Goal: Task Accomplishment & Management: Use online tool/utility

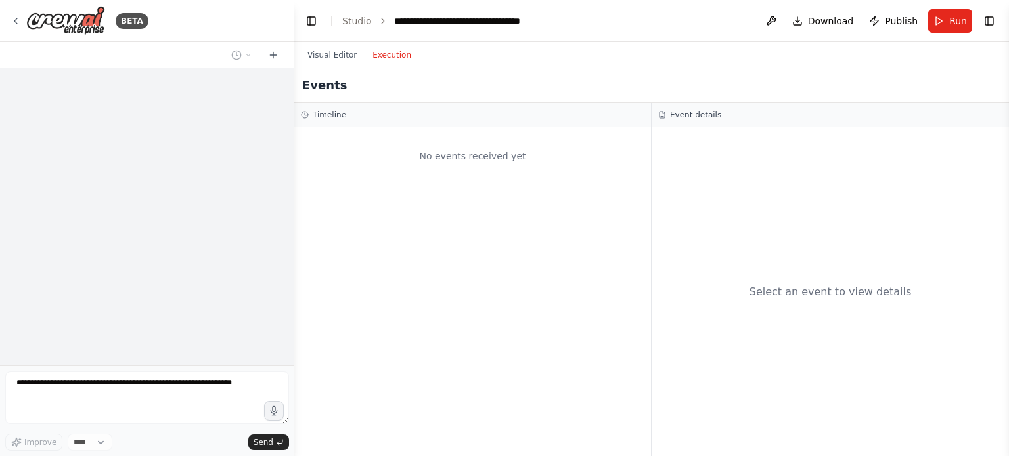
click at [380, 56] on button "Execution" at bounding box center [392, 55] width 55 height 16
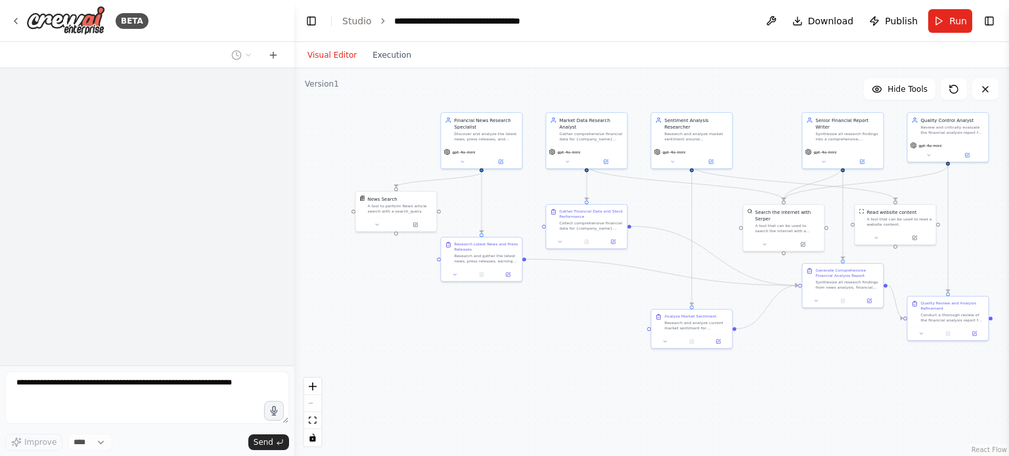
click at [336, 57] on button "Visual Editor" at bounding box center [332, 55] width 65 height 16
click at [950, 22] on span "Run" at bounding box center [958, 20] width 18 height 13
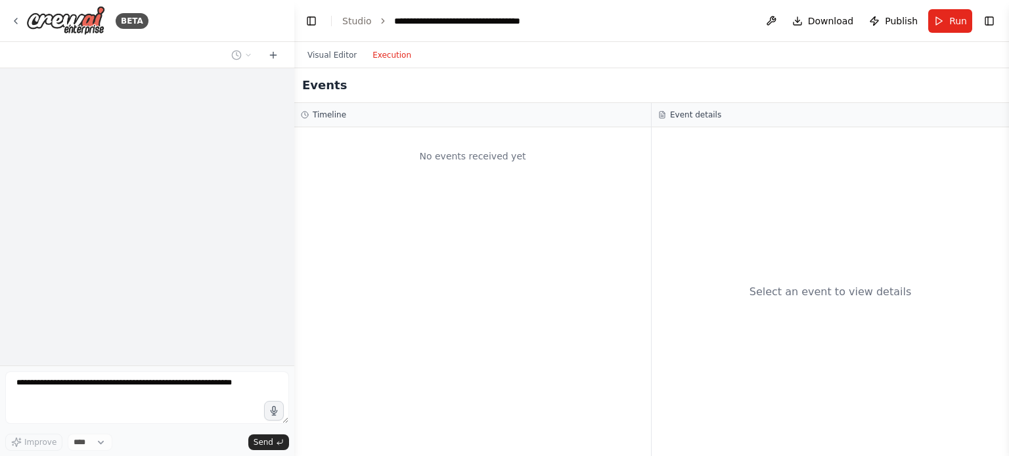
click at [386, 55] on button "Execution" at bounding box center [392, 55] width 55 height 16
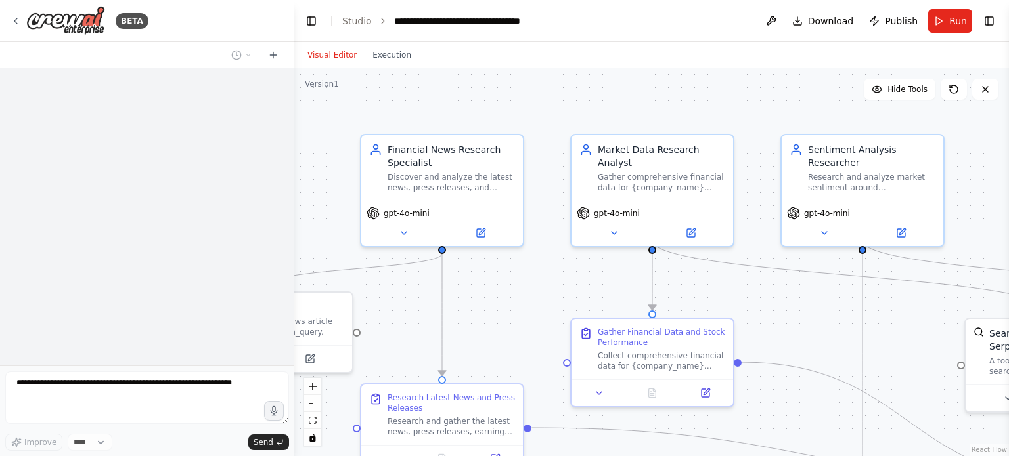
click at [331, 53] on button "Visual Editor" at bounding box center [332, 55] width 65 height 16
click at [313, 21] on button "Toggle Left Sidebar" at bounding box center [311, 21] width 18 height 18
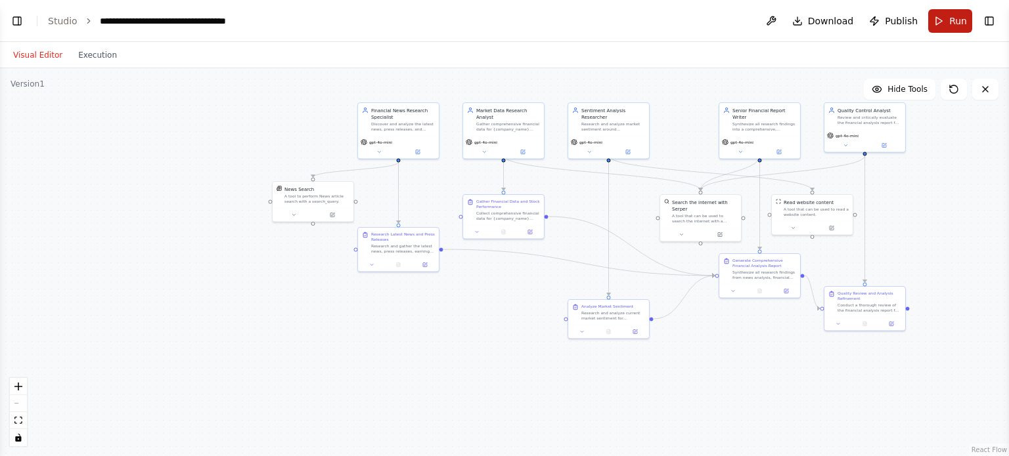
click at [946, 26] on button "Run" at bounding box center [950, 21] width 44 height 24
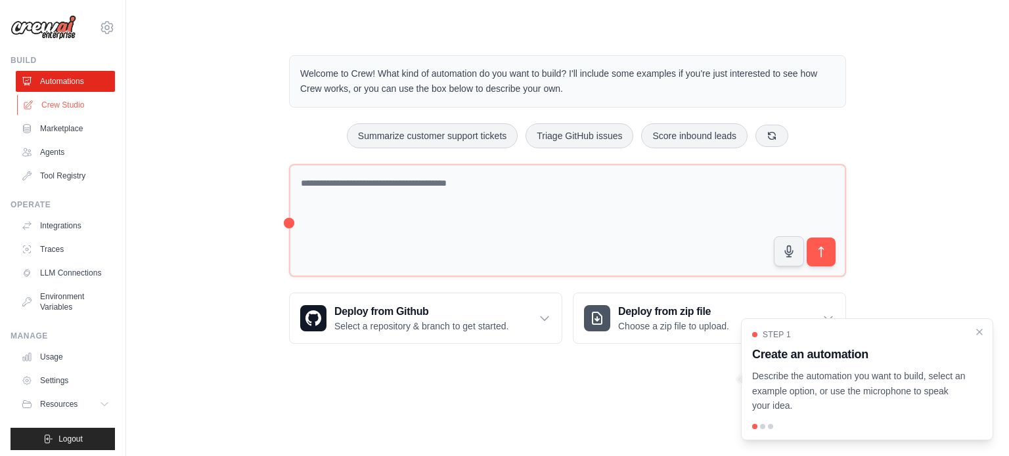
click at [70, 107] on link "Crew Studio" at bounding box center [66, 105] width 99 height 21
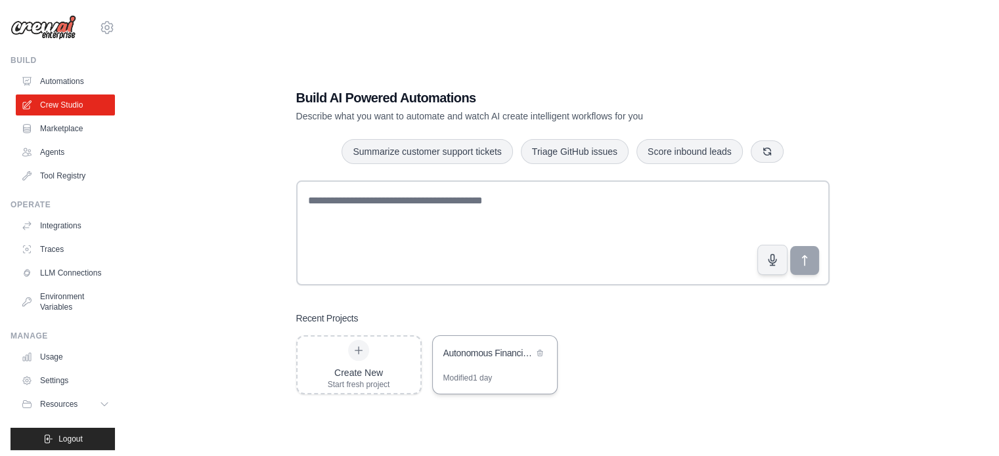
click at [487, 347] on div "Autonomous Financial Analyst AI System" at bounding box center [488, 353] width 90 height 13
click at [481, 357] on div "Autonomous Financial Analyst AI System" at bounding box center [488, 353] width 90 height 13
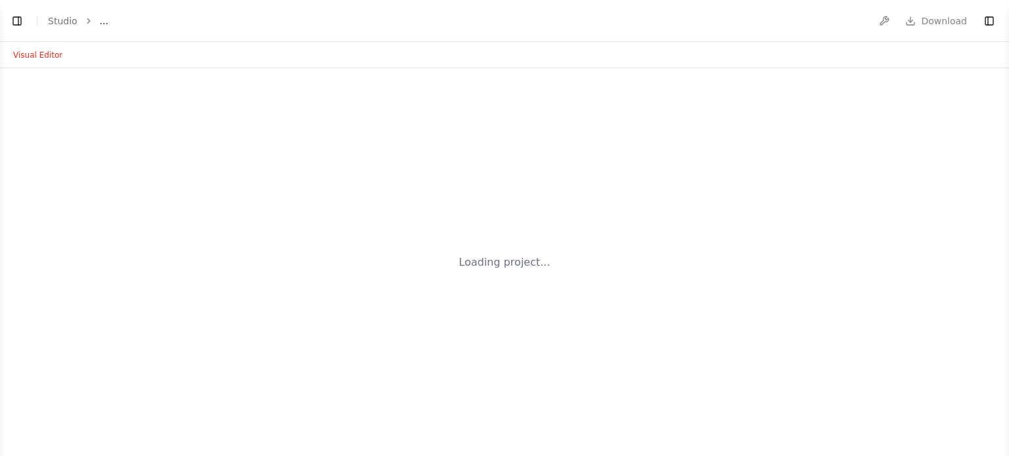
select select "****"
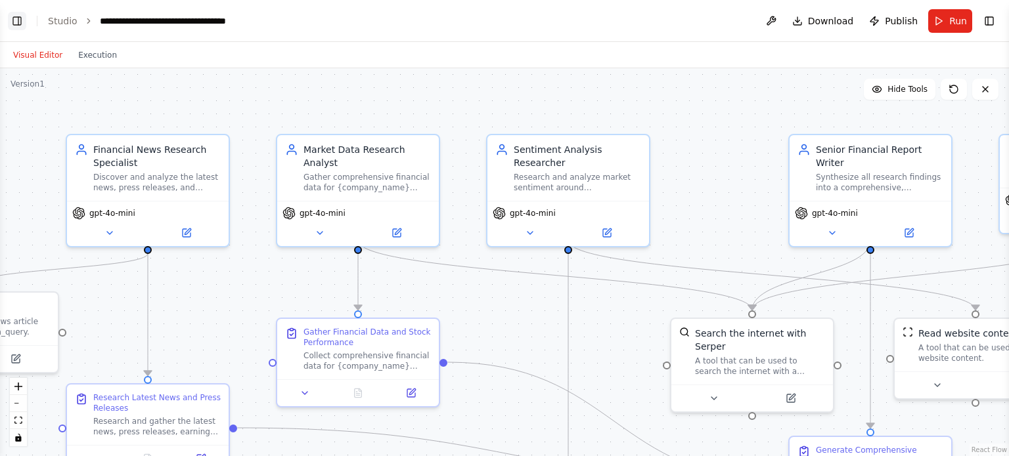
click at [13, 15] on button "Toggle Left Sidebar" at bounding box center [17, 21] width 18 height 18
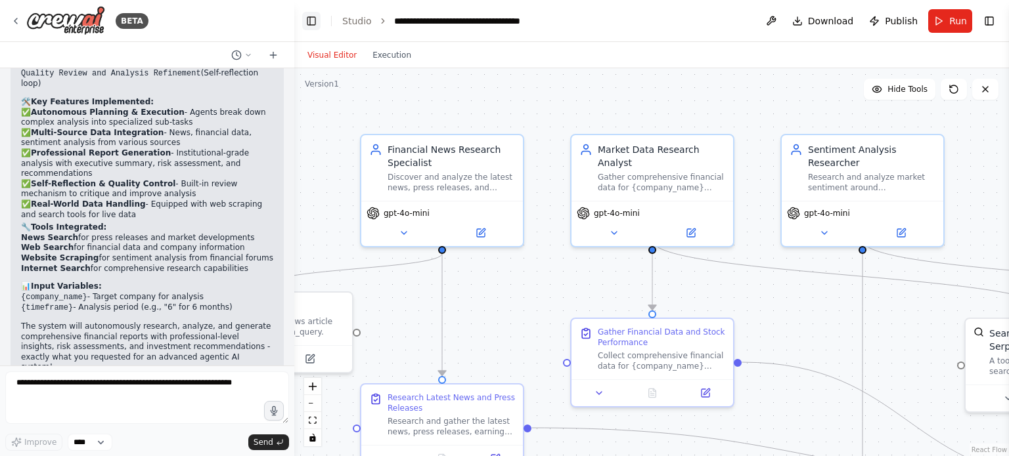
scroll to position [1969, 0]
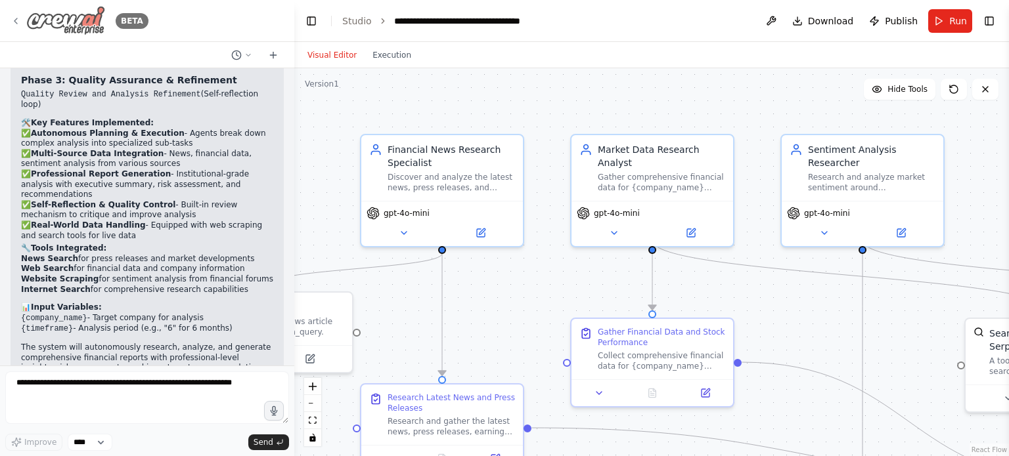
click at [12, 18] on icon at bounding box center [16, 21] width 11 height 11
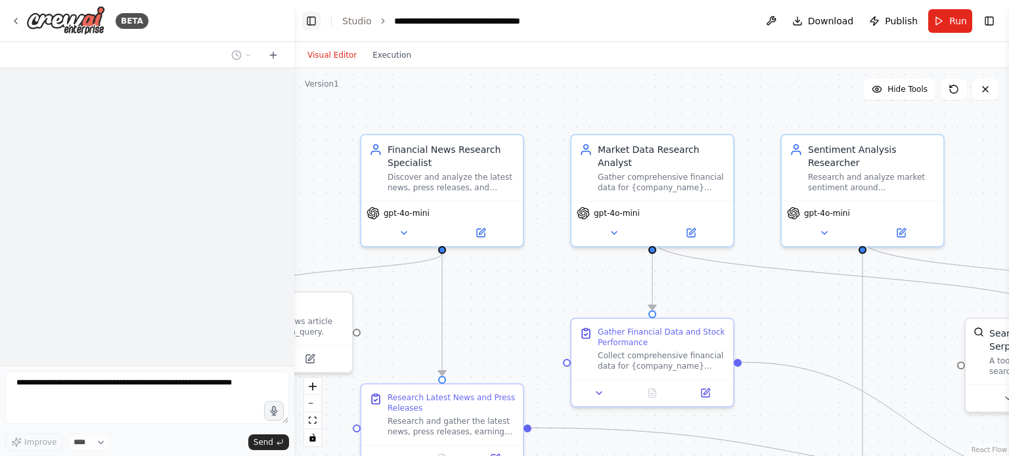
scroll to position [1357, 0]
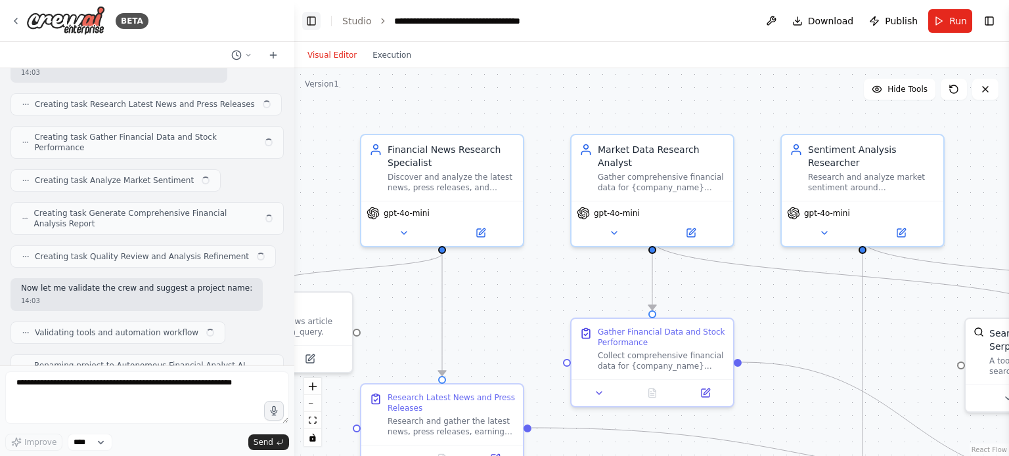
click at [313, 16] on button "Toggle Left Sidebar" at bounding box center [311, 21] width 18 height 18
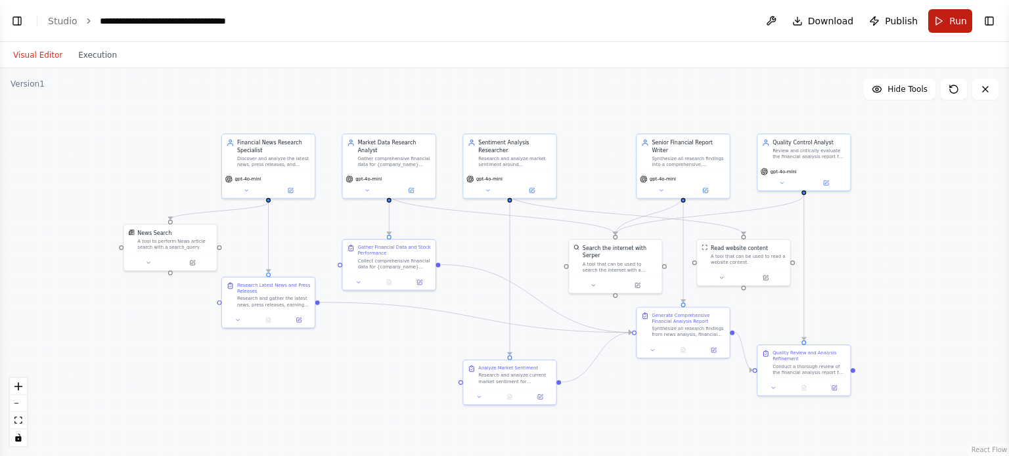
click at [962, 26] on span "Run" at bounding box center [958, 20] width 18 height 13
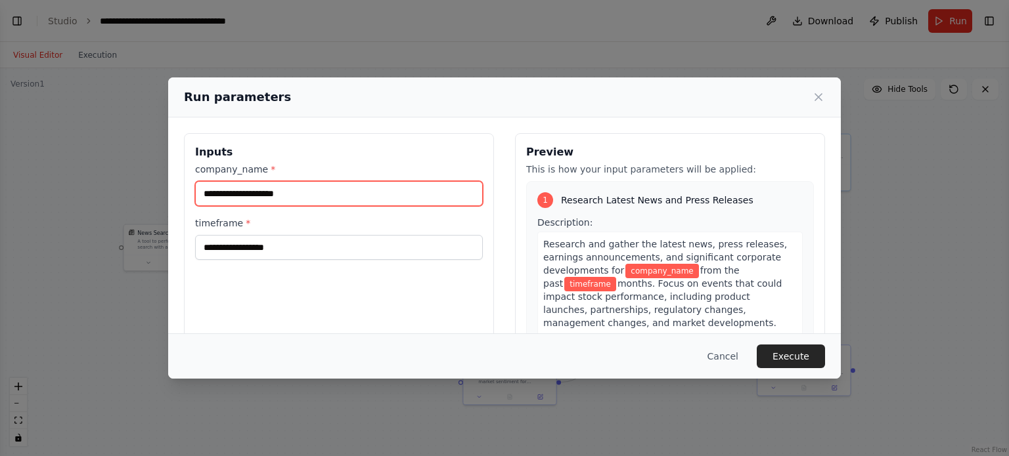
click at [378, 189] on input "company_name *" at bounding box center [339, 193] width 288 height 25
type input "*****"
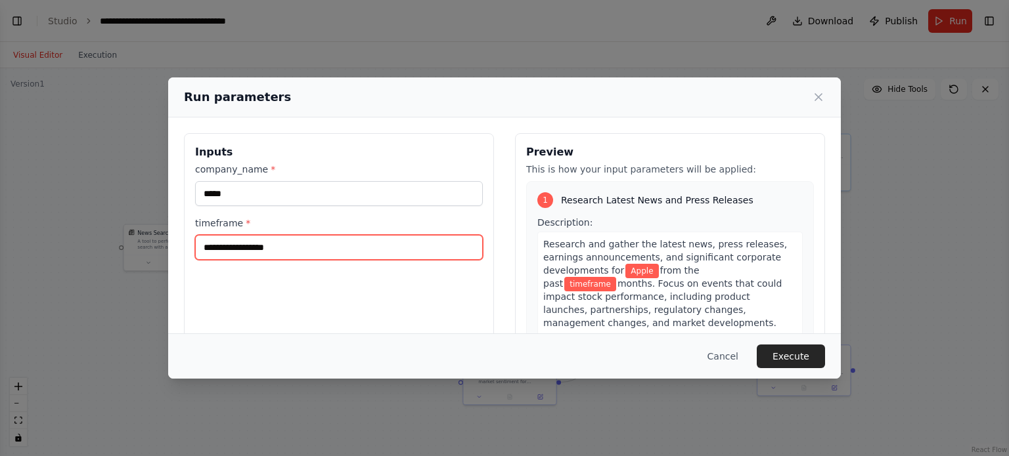
click at [328, 250] on input "timeframe *" at bounding box center [339, 247] width 288 height 25
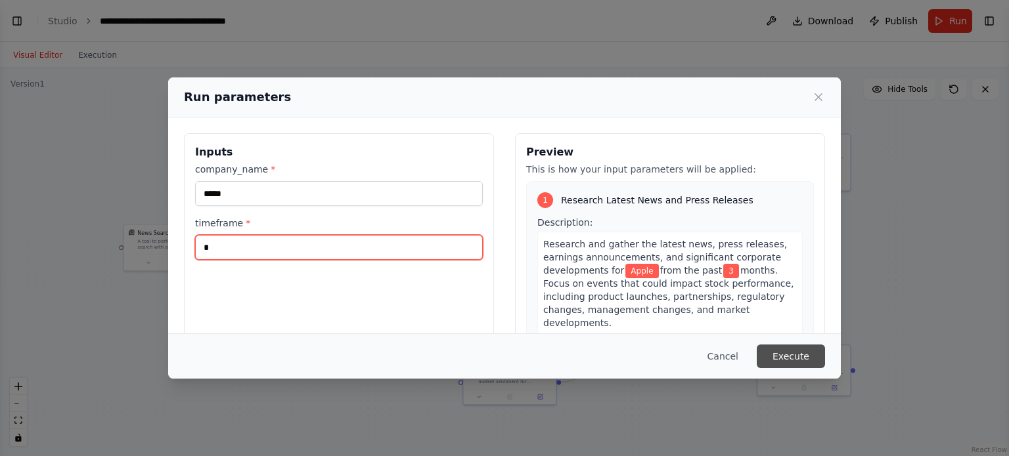
type input "*"
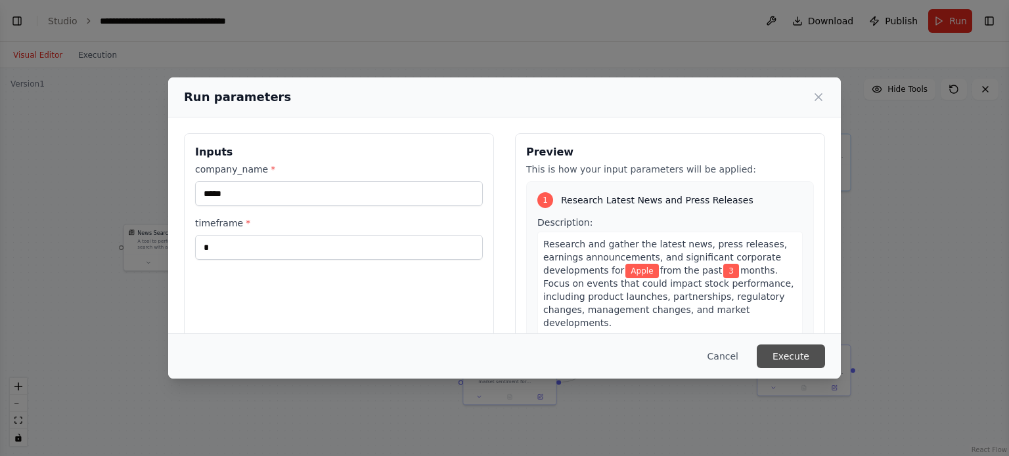
click at [802, 354] on button "Execute" at bounding box center [791, 357] width 68 height 24
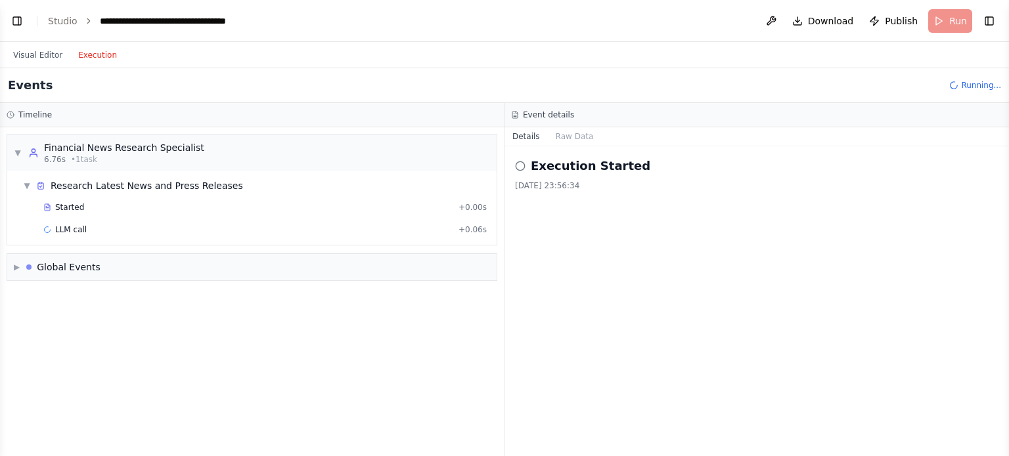
click at [104, 55] on button "Execution" at bounding box center [97, 55] width 55 height 16
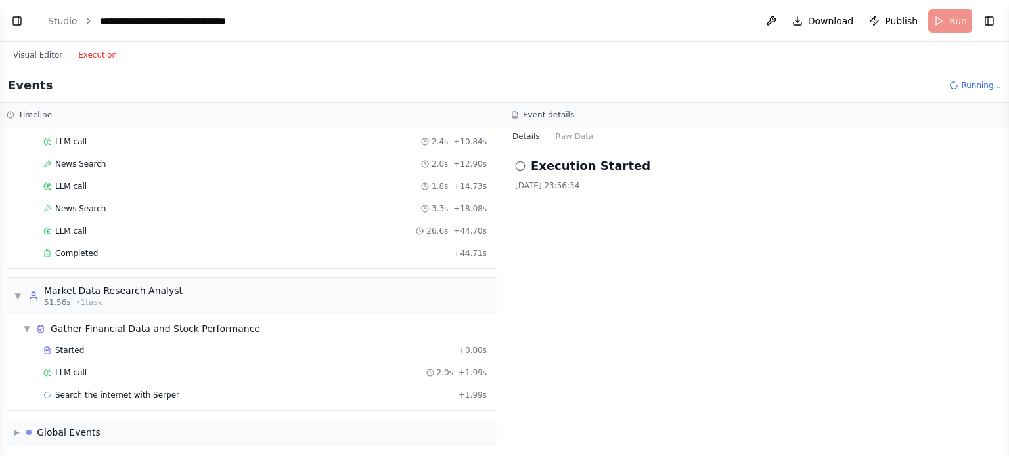
scroll to position [177, 0]
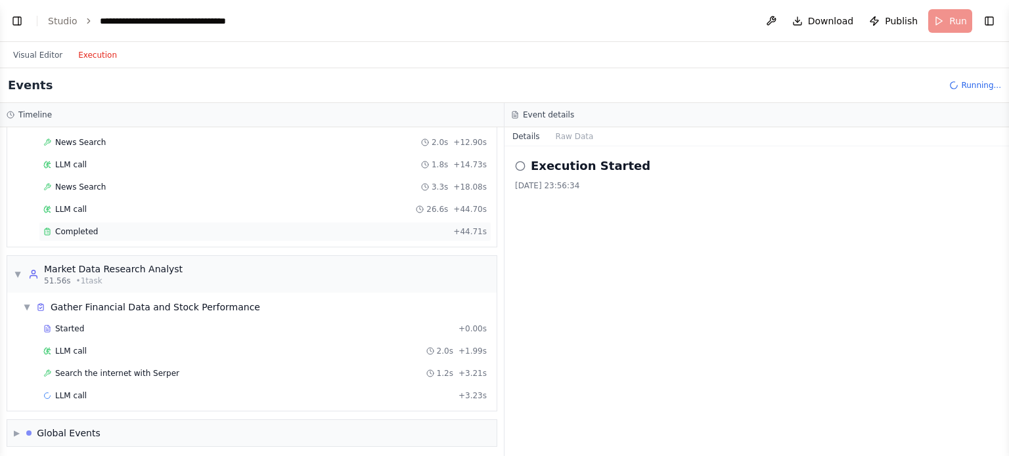
click at [62, 230] on span "Completed" at bounding box center [76, 232] width 43 height 11
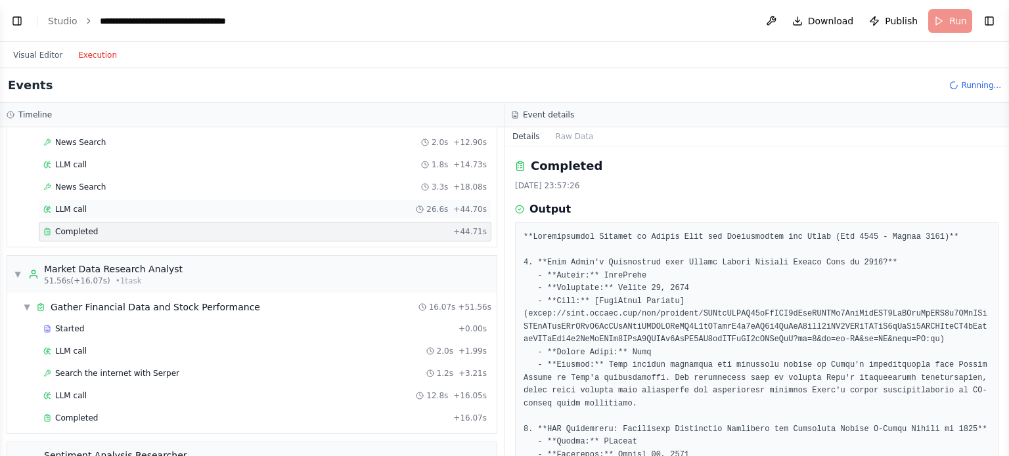
scroll to position [0, 0]
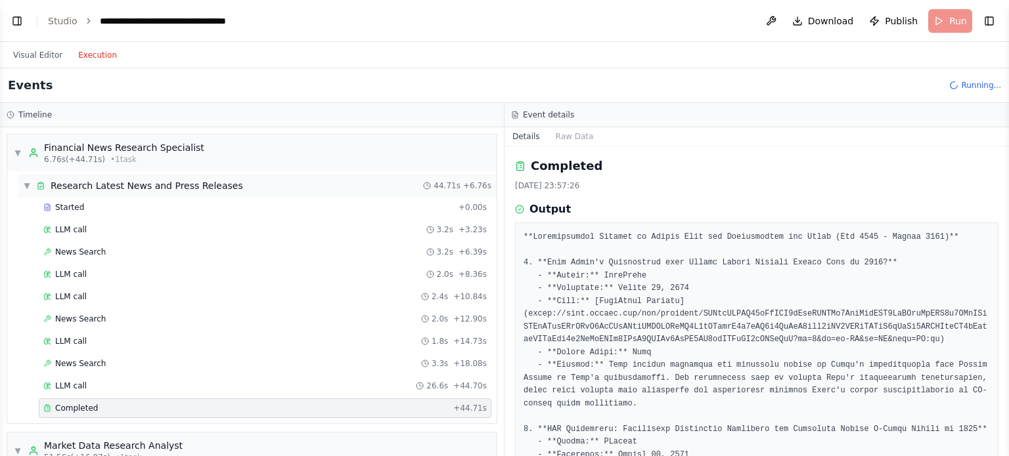
click at [27, 186] on span "▼" at bounding box center [27, 186] width 8 height 11
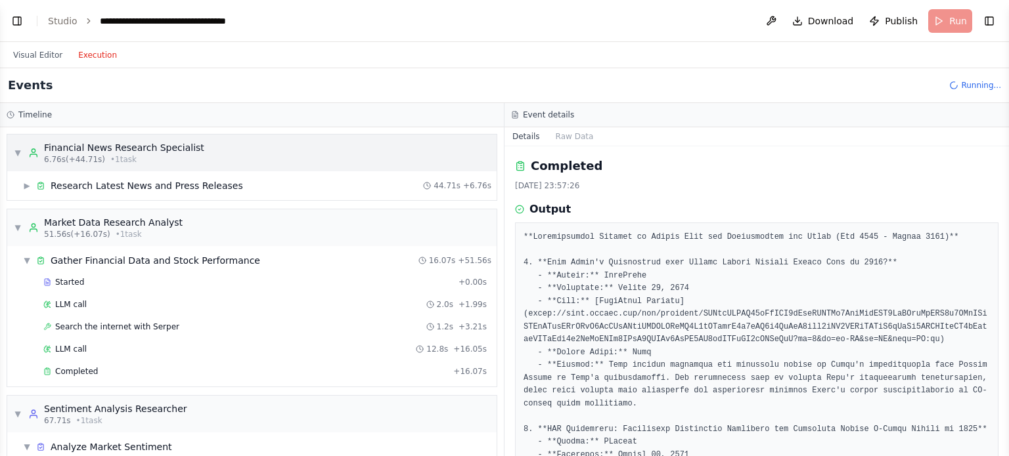
click at [18, 154] on span "▼" at bounding box center [18, 153] width 8 height 11
click at [16, 152] on span "▼" at bounding box center [18, 153] width 8 height 11
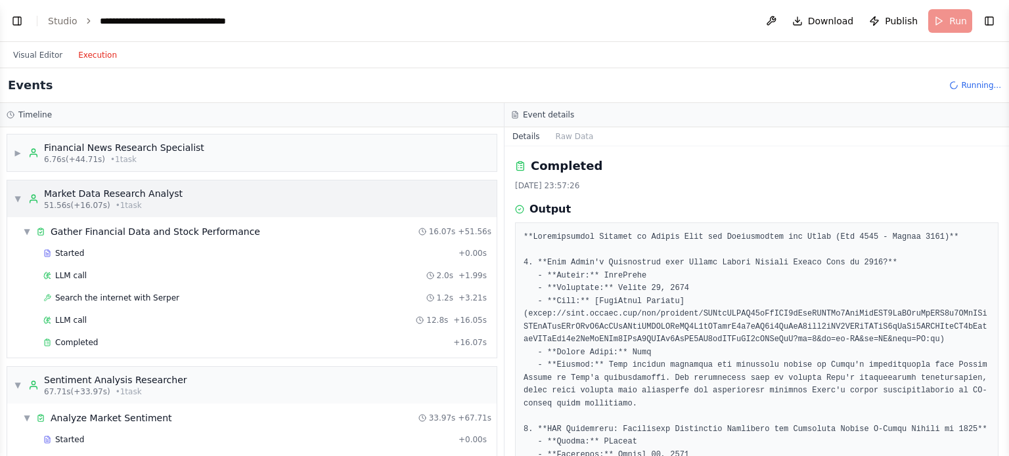
click at [18, 199] on span "▼" at bounding box center [18, 199] width 8 height 11
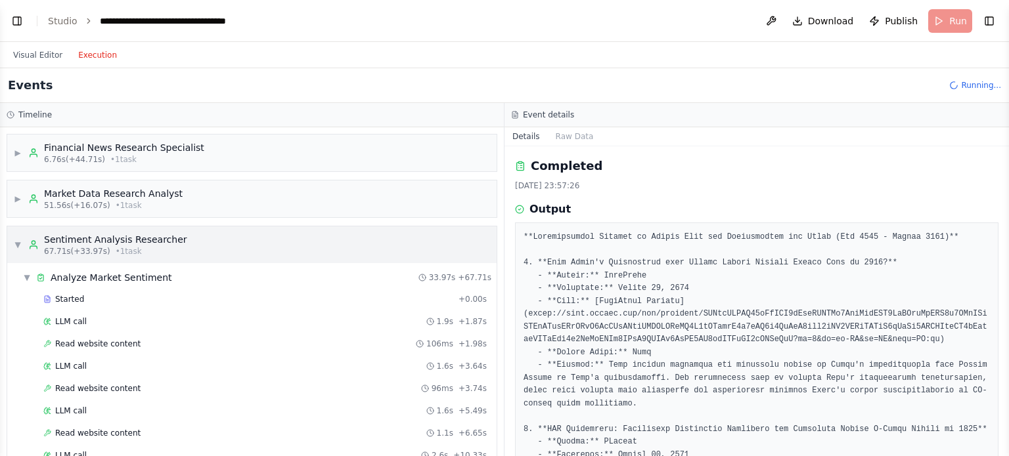
click at [16, 244] on span "▼" at bounding box center [18, 245] width 8 height 11
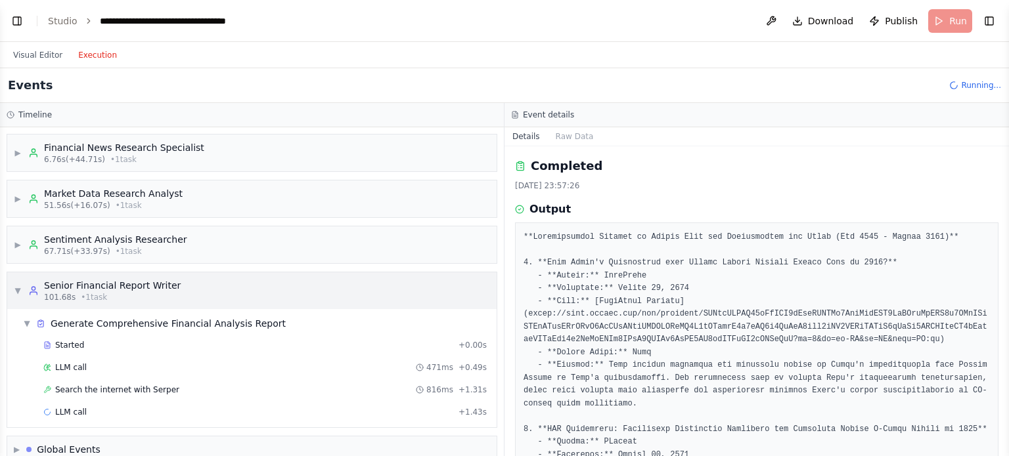
click at [20, 287] on span "▼" at bounding box center [18, 291] width 8 height 11
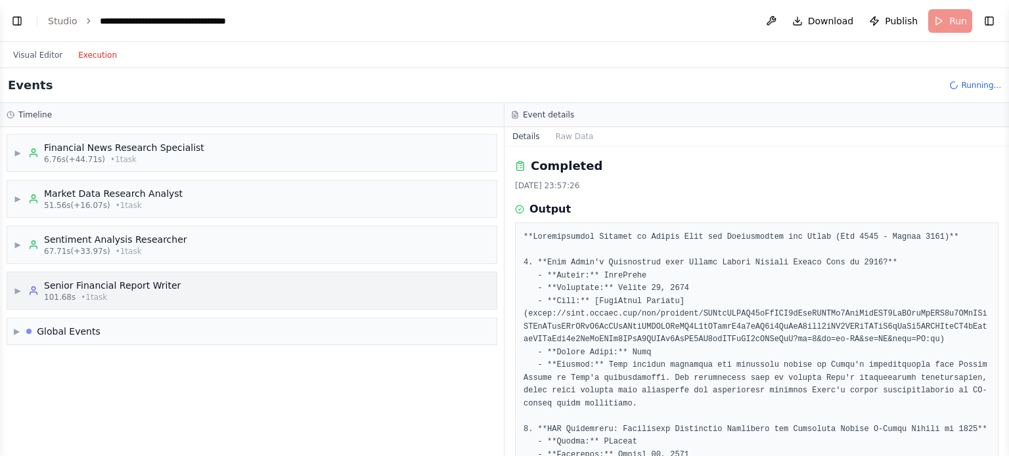
click at [50, 299] on span "101.68s" at bounding box center [60, 297] width 32 height 11
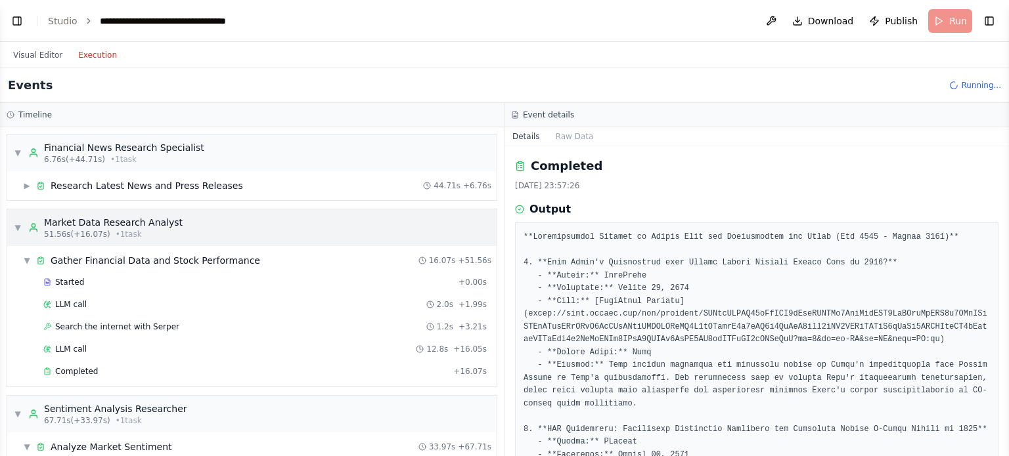
click at [18, 228] on span "▼" at bounding box center [18, 228] width 8 height 11
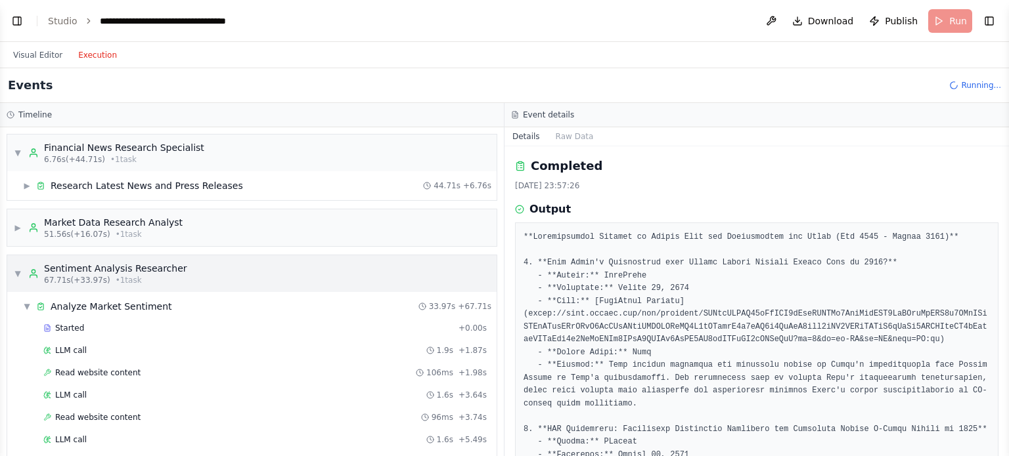
click at [17, 275] on span "▼" at bounding box center [18, 274] width 8 height 11
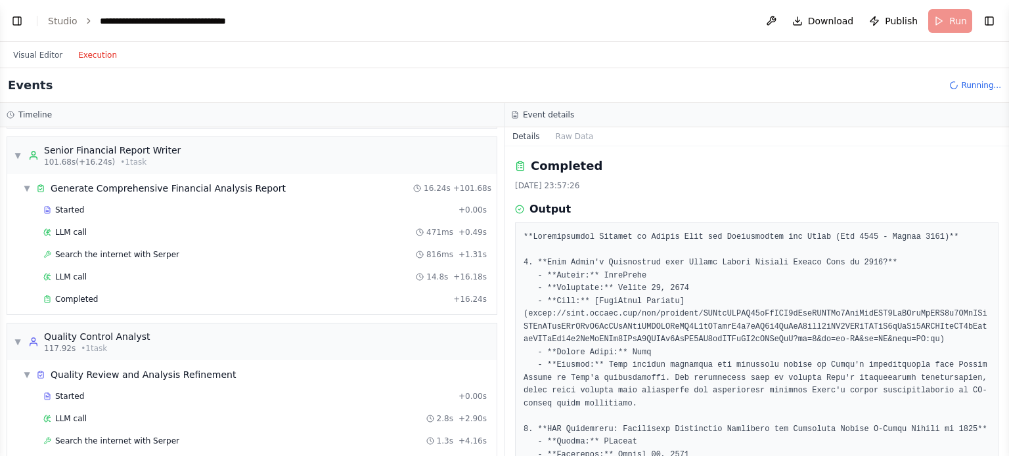
scroll to position [233, 0]
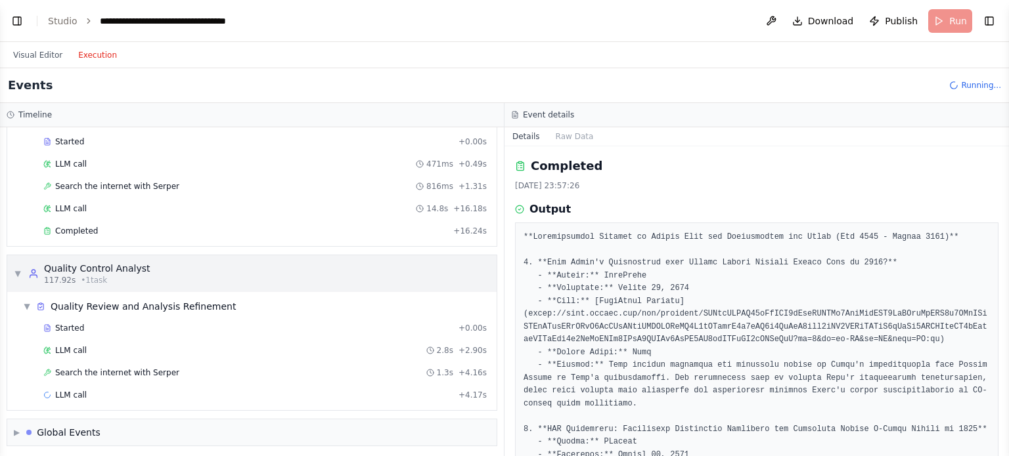
click at [16, 269] on span "▼" at bounding box center [18, 274] width 8 height 11
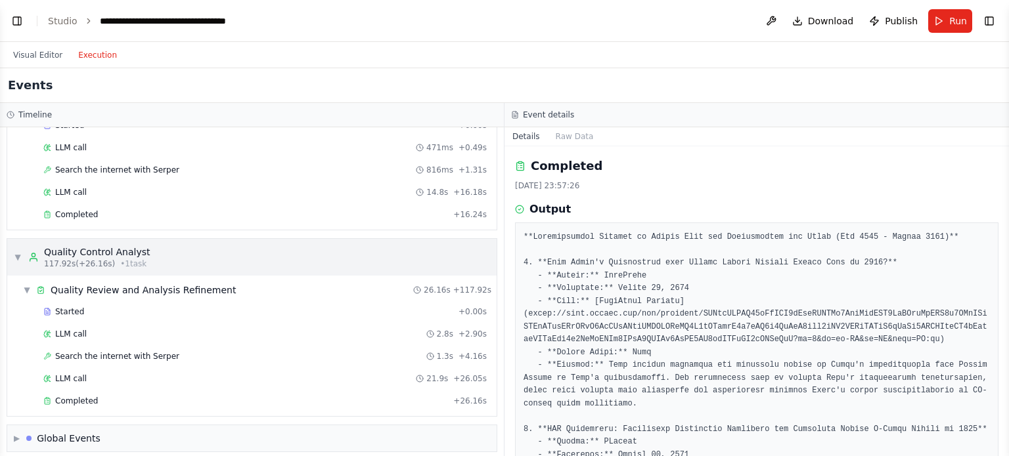
scroll to position [776, 0]
click at [20, 434] on span "▶" at bounding box center [17, 439] width 6 height 11
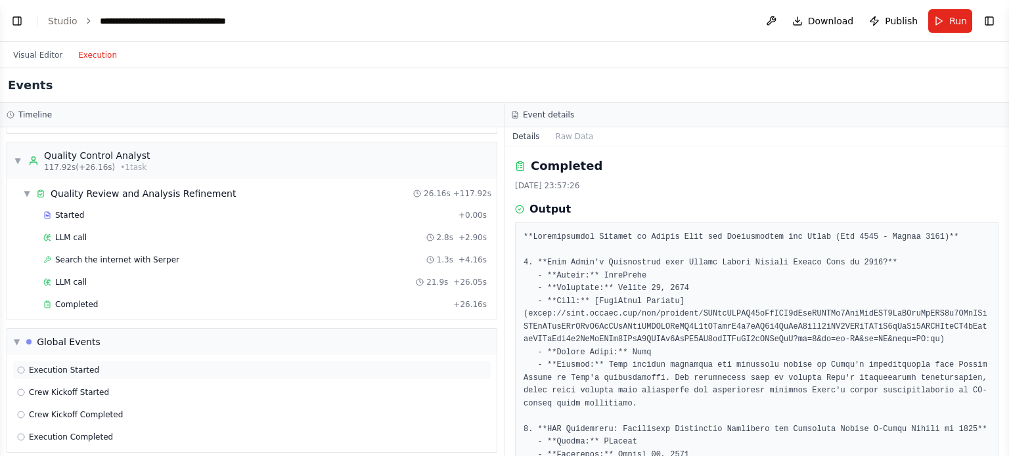
click at [18, 367] on icon at bounding box center [21, 371] width 8 height 8
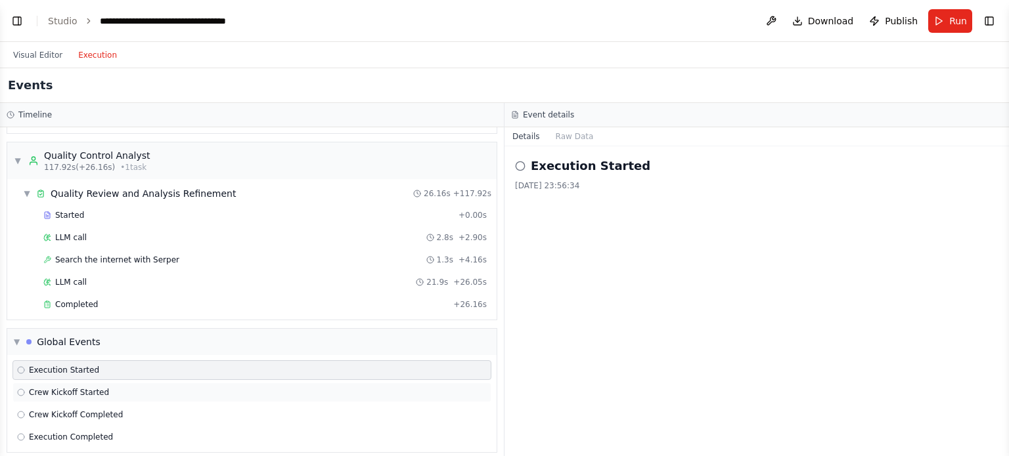
click at [23, 389] on icon at bounding box center [21, 393] width 8 height 8
click at [62, 411] on div "Crew Kickoff Completed" at bounding box center [251, 415] width 479 height 20
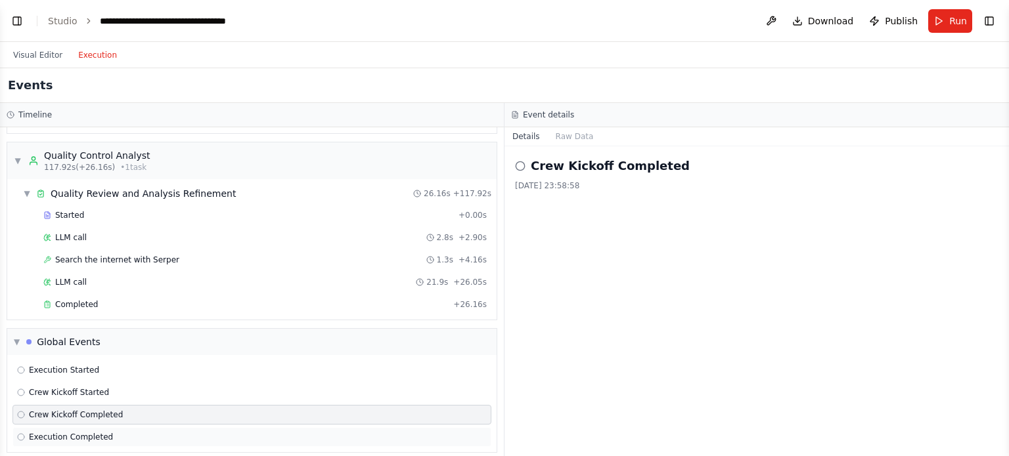
click at [73, 432] on span "Execution Completed" at bounding box center [71, 437] width 84 height 11
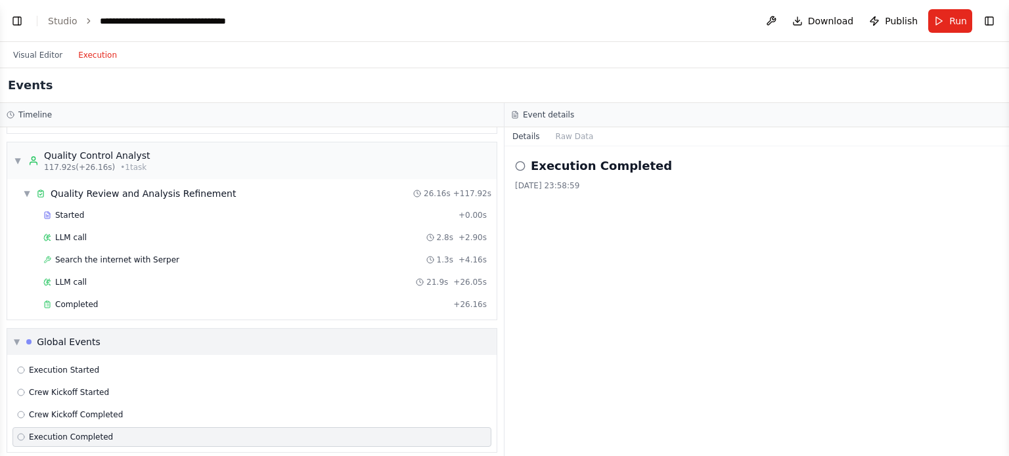
click at [14, 337] on span "▼" at bounding box center [17, 342] width 6 height 11
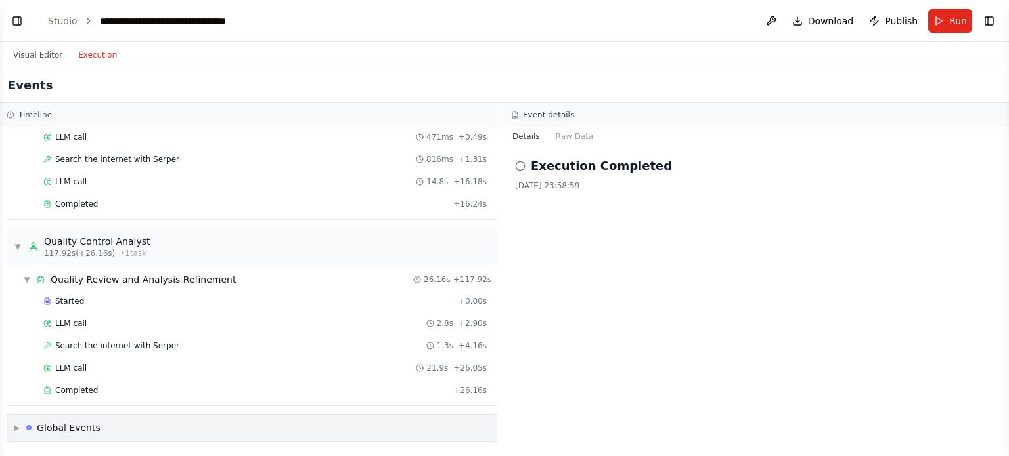
scroll to position [776, 0]
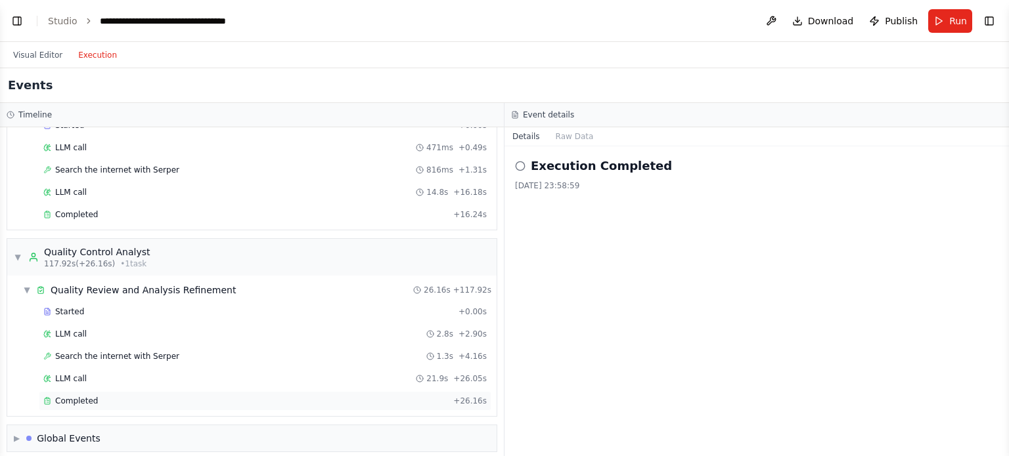
click at [80, 396] on span "Completed" at bounding box center [76, 401] width 43 height 11
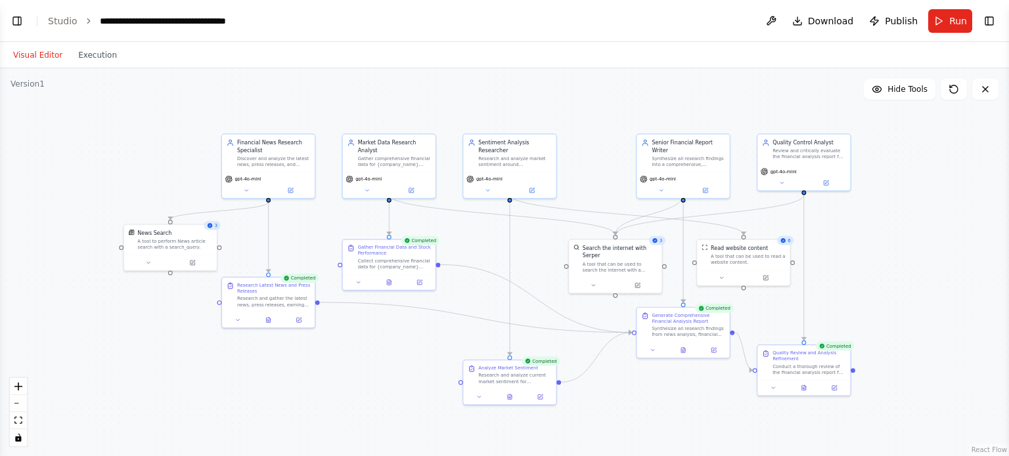
click at [24, 60] on button "Visual Editor" at bounding box center [37, 55] width 65 height 16
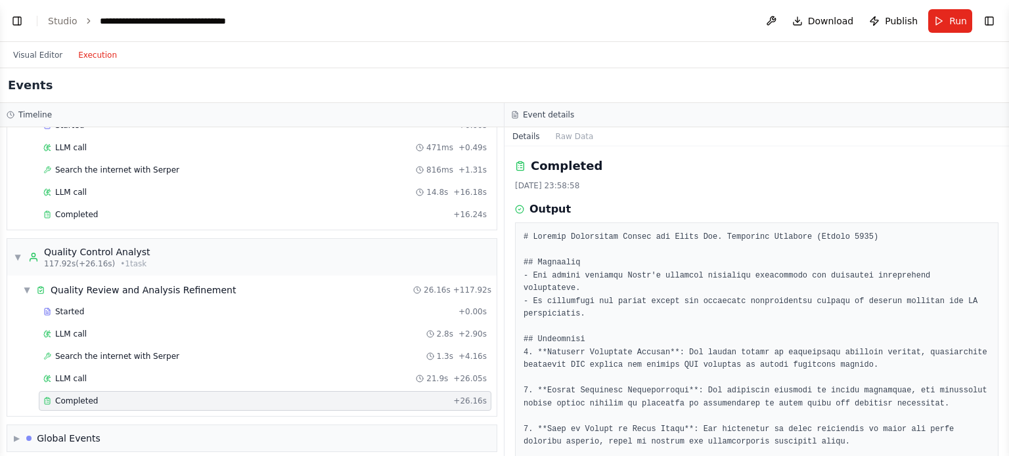
click at [95, 60] on button "Execution" at bounding box center [97, 55] width 55 height 16
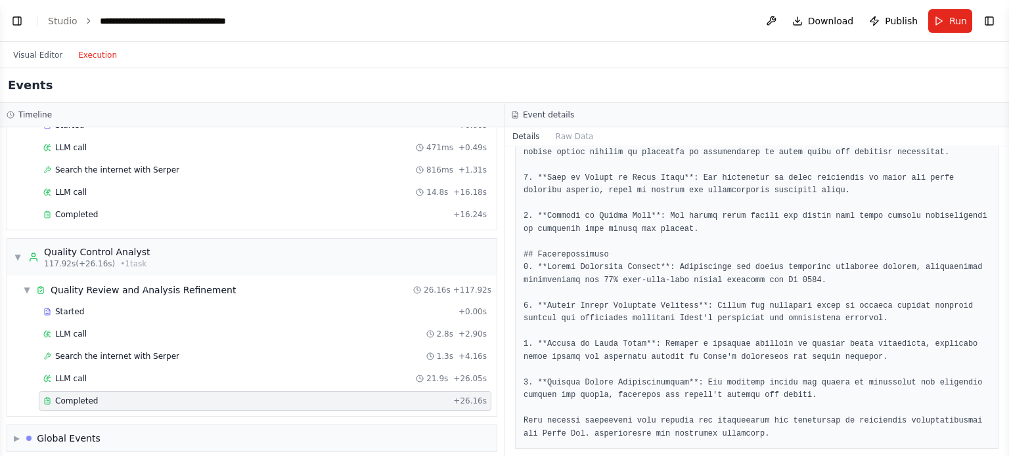
scroll to position [0, 0]
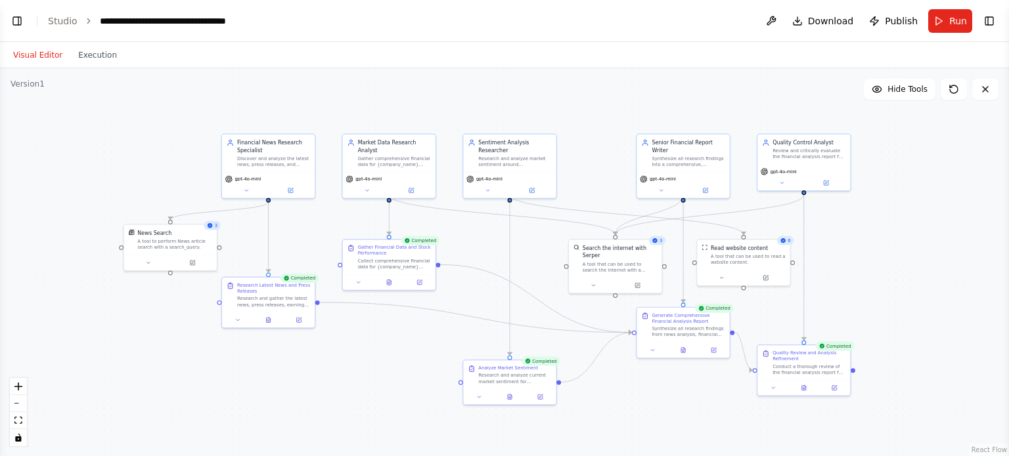
click at [42, 58] on button "Visual Editor" at bounding box center [37, 55] width 65 height 16
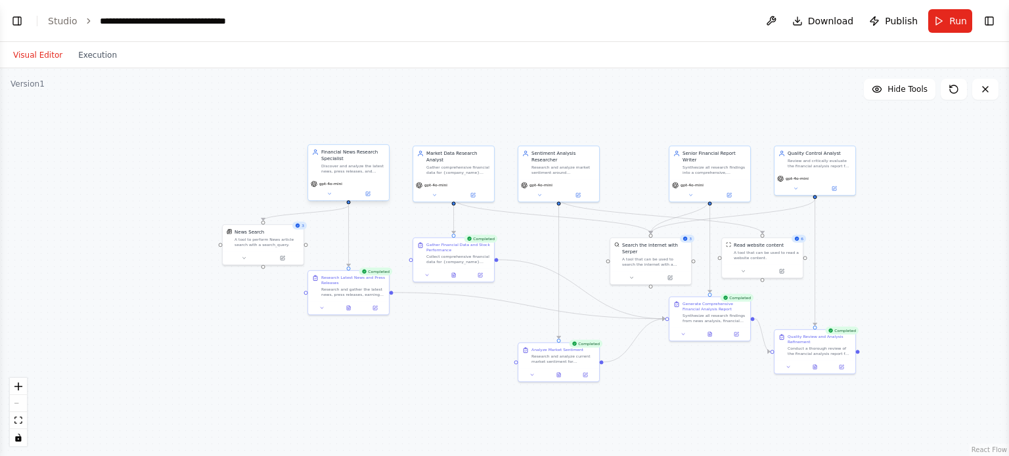
click at [349, 178] on div "gpt-4o-mini" at bounding box center [348, 189] width 81 height 23
click at [330, 196] on button at bounding box center [329, 194] width 37 height 8
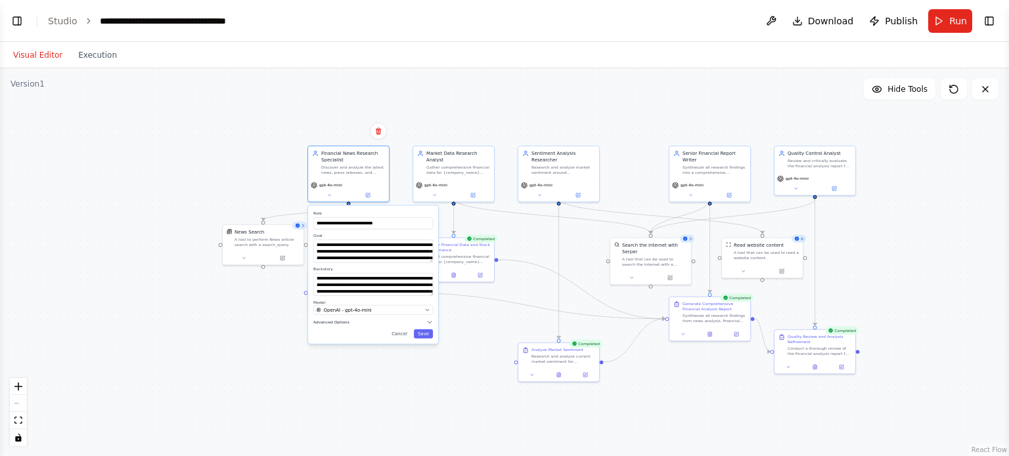
click at [431, 322] on icon "button" at bounding box center [429, 322] width 7 height 7
click at [399, 333] on button "Cancel" at bounding box center [400, 334] width 24 height 9
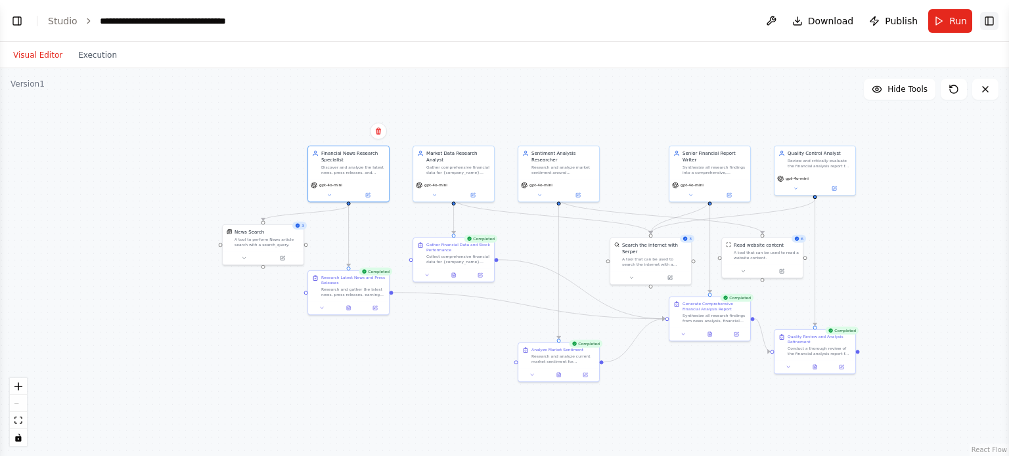
click at [989, 18] on button "Toggle Right Sidebar" at bounding box center [989, 21] width 18 height 18
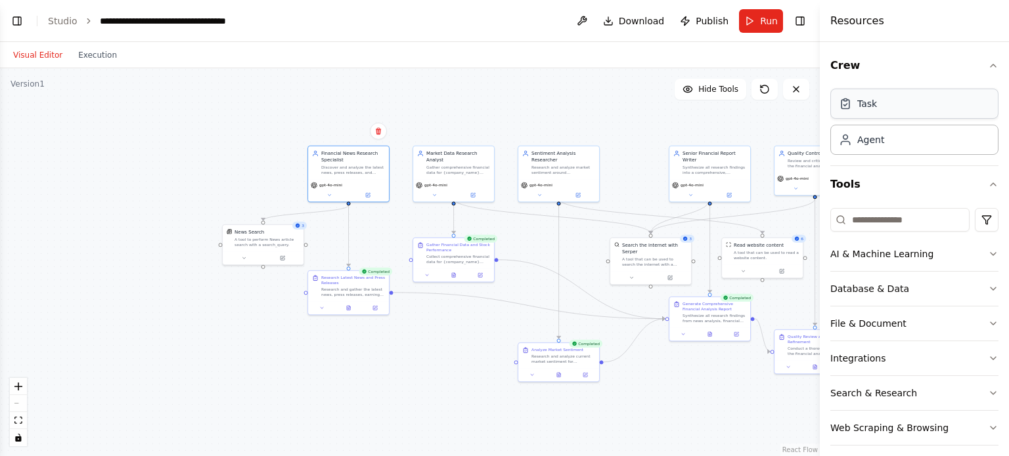
click at [916, 106] on div "Task" at bounding box center [914, 104] width 168 height 30
click at [909, 141] on div "Agent" at bounding box center [914, 139] width 168 height 30
click at [991, 66] on icon "button" at bounding box center [993, 65] width 5 height 3
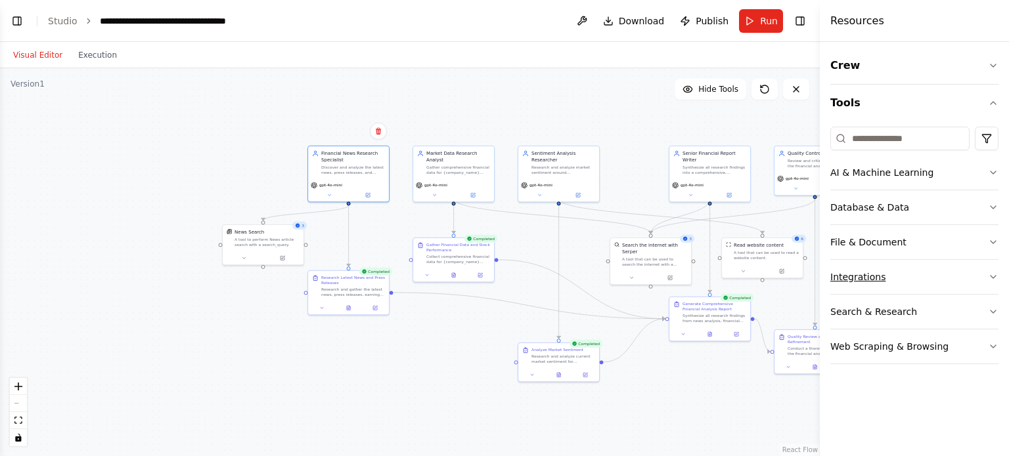
click at [939, 271] on button "Integrations" at bounding box center [914, 277] width 168 height 34
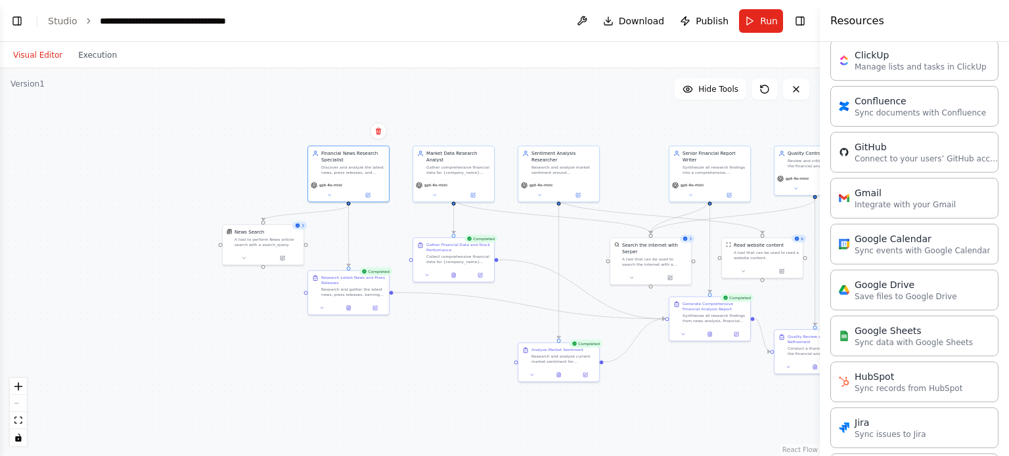
scroll to position [351, 0]
click at [663, 125] on div ".deletable-edge-delete-btn { width: 20px; height: 20px; border: 0px solid #ffff…" at bounding box center [410, 262] width 820 height 388
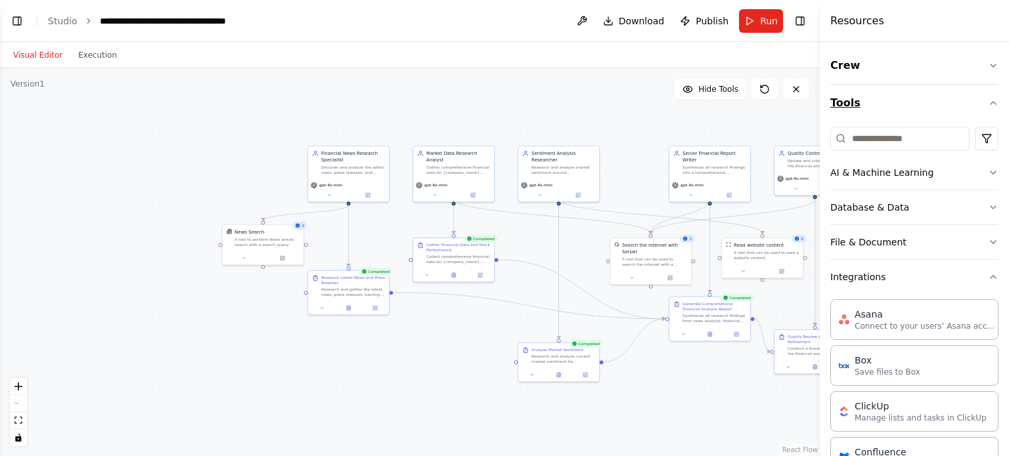
click at [988, 106] on icon "button" at bounding box center [993, 103] width 11 height 11
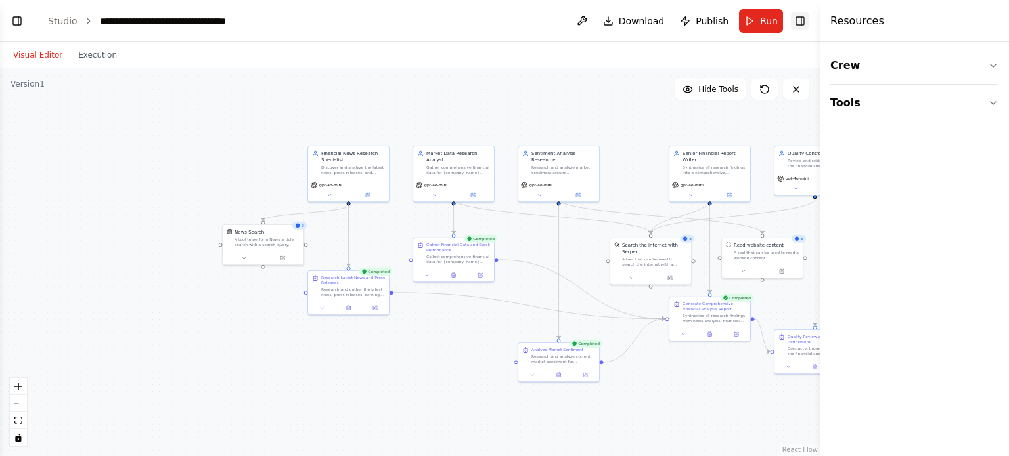
click at [798, 22] on button "Toggle Right Sidebar" at bounding box center [800, 21] width 18 height 18
